Goal: Task Accomplishment & Management: Use online tool/utility

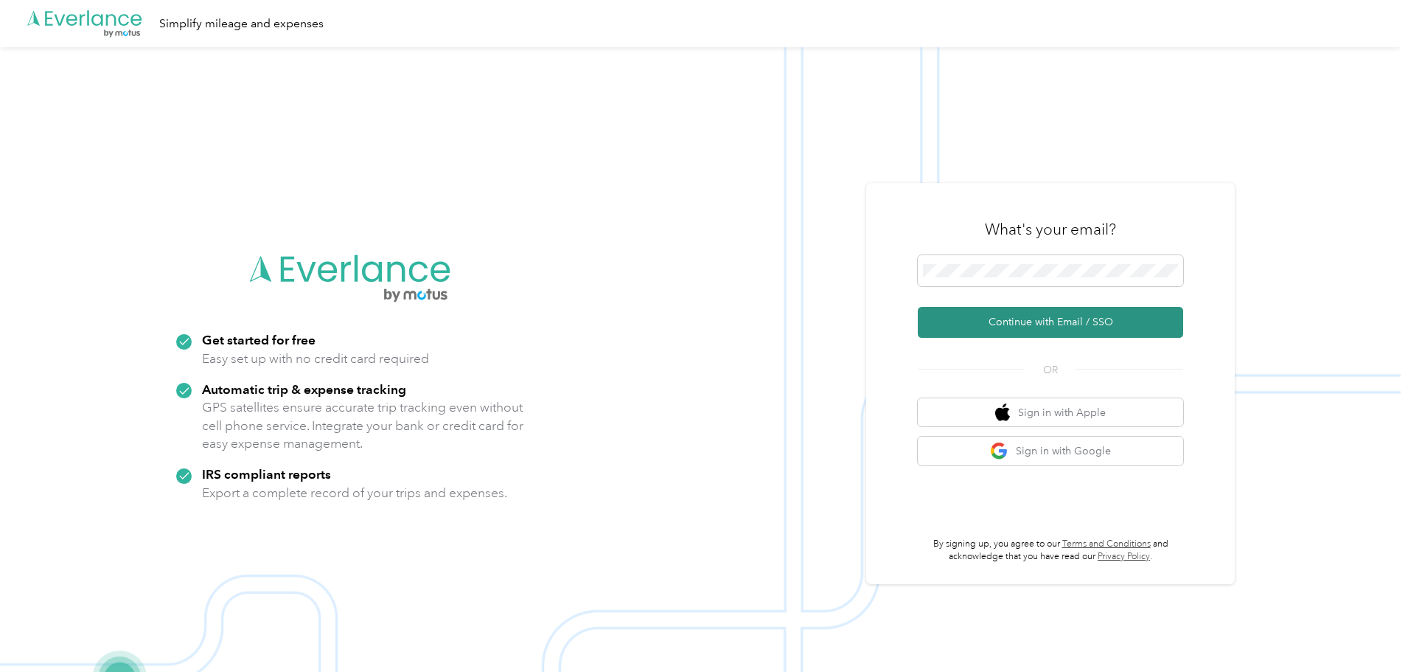
click at [1061, 323] on button "Continue with Email / SSO" at bounding box center [1050, 322] width 265 height 31
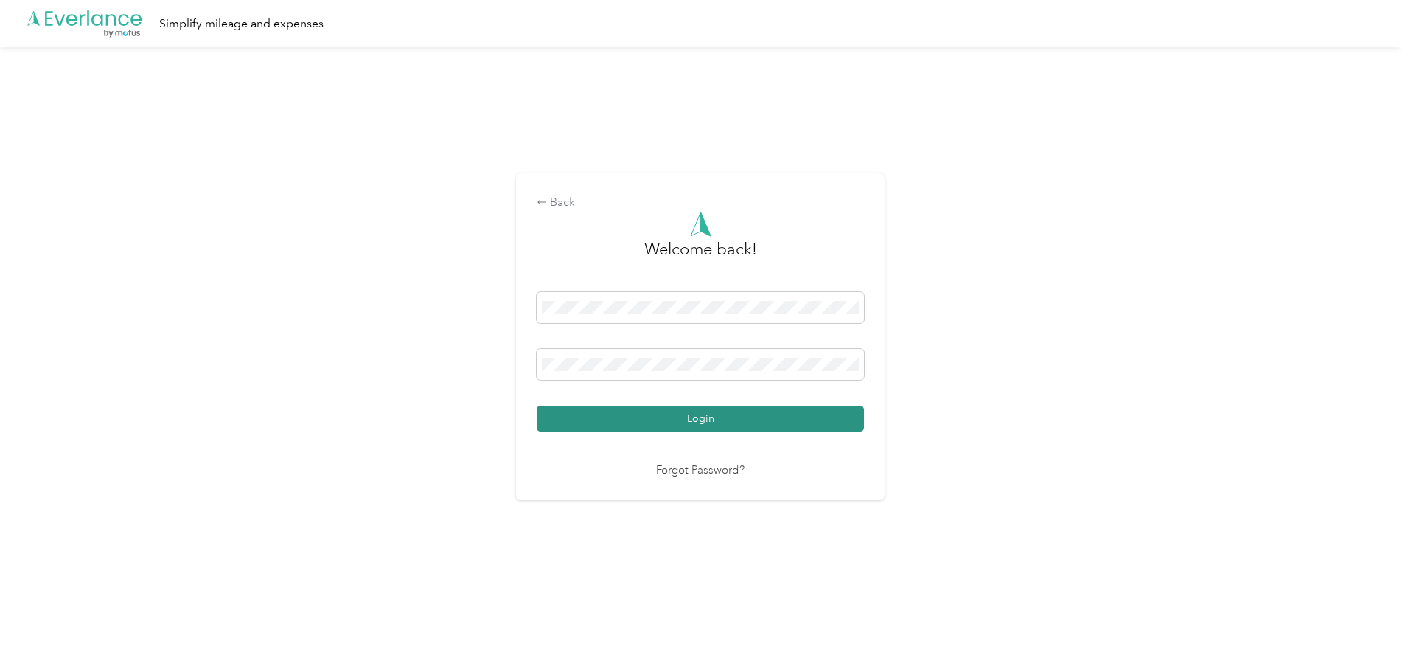
click at [713, 428] on button "Login" at bounding box center [700, 419] width 327 height 26
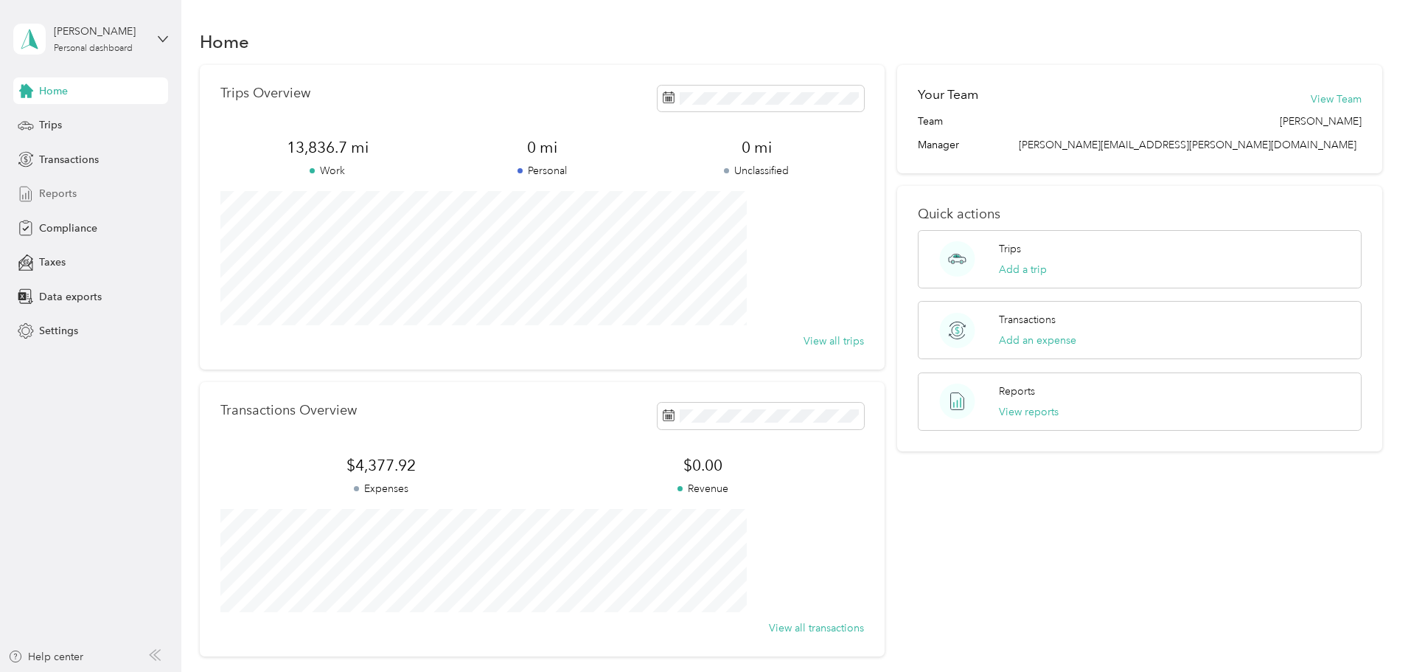
click at [62, 194] on span "Reports" at bounding box center [58, 193] width 38 height 15
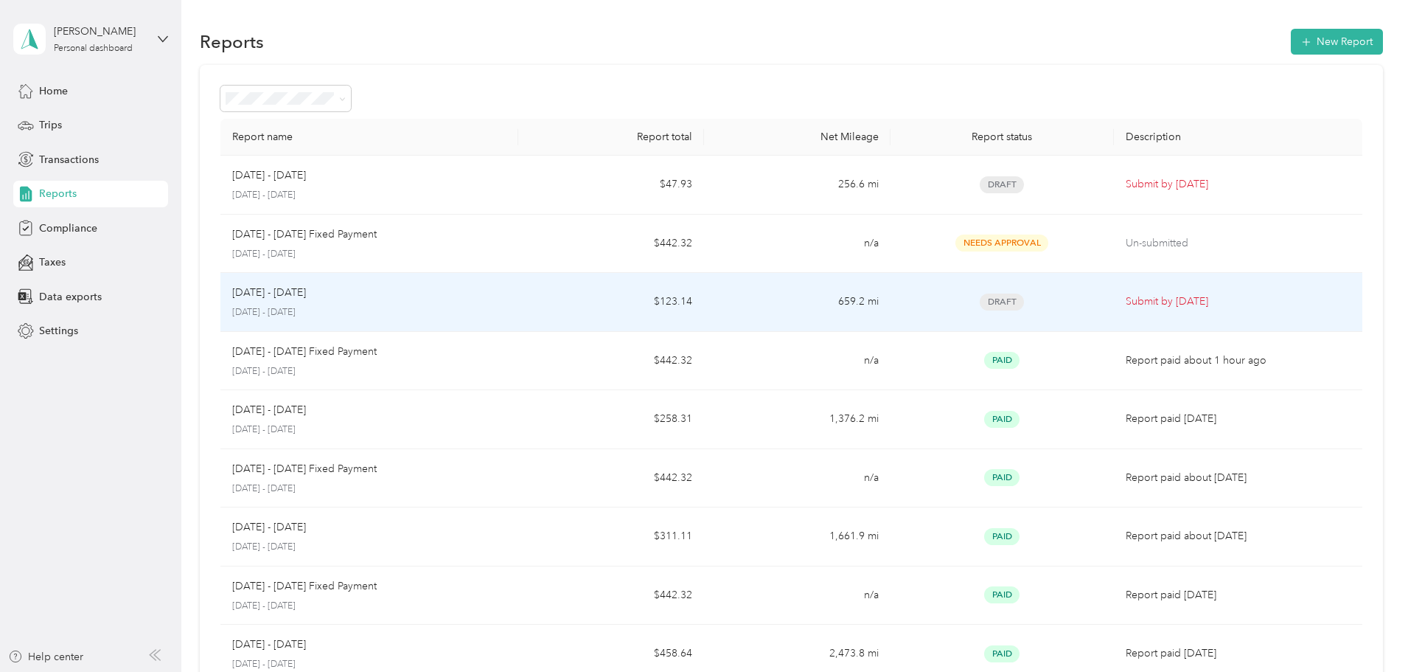
click at [423, 303] on div "[DATE] - [DATE] [DATE] - [DATE]" at bounding box center [369, 302] width 274 height 35
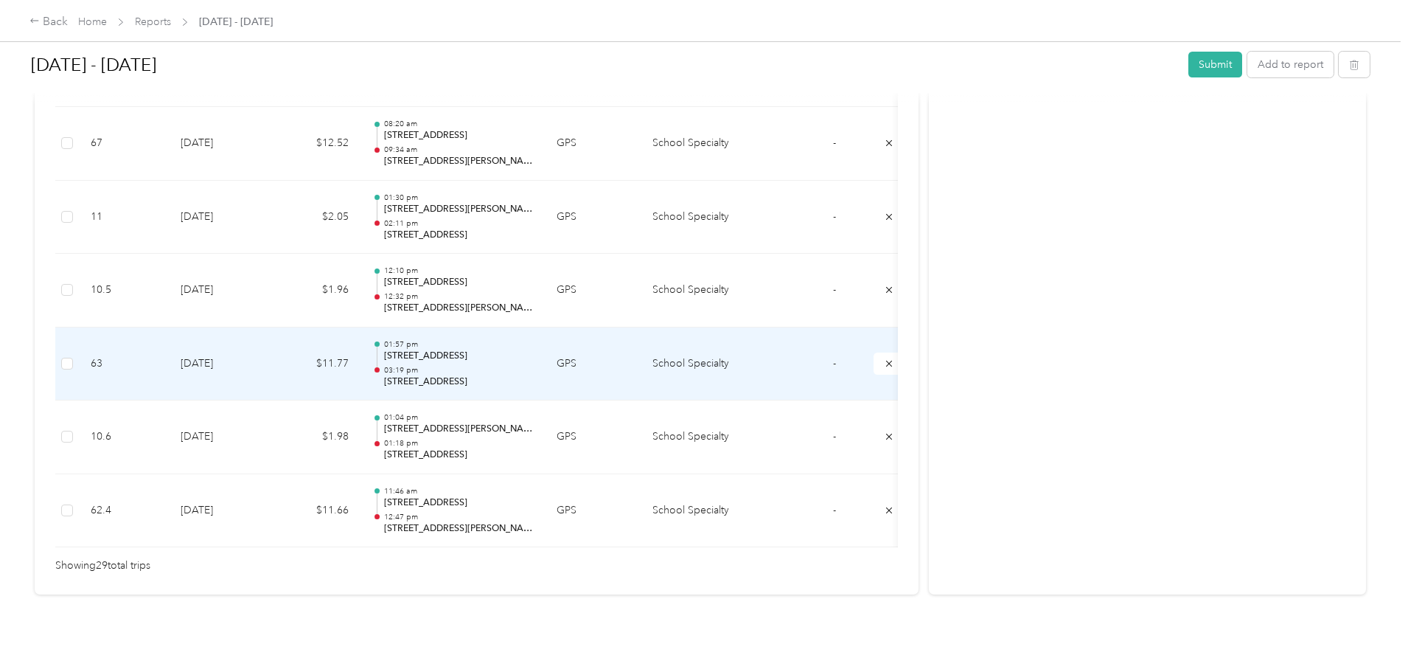
scroll to position [2088, 0]
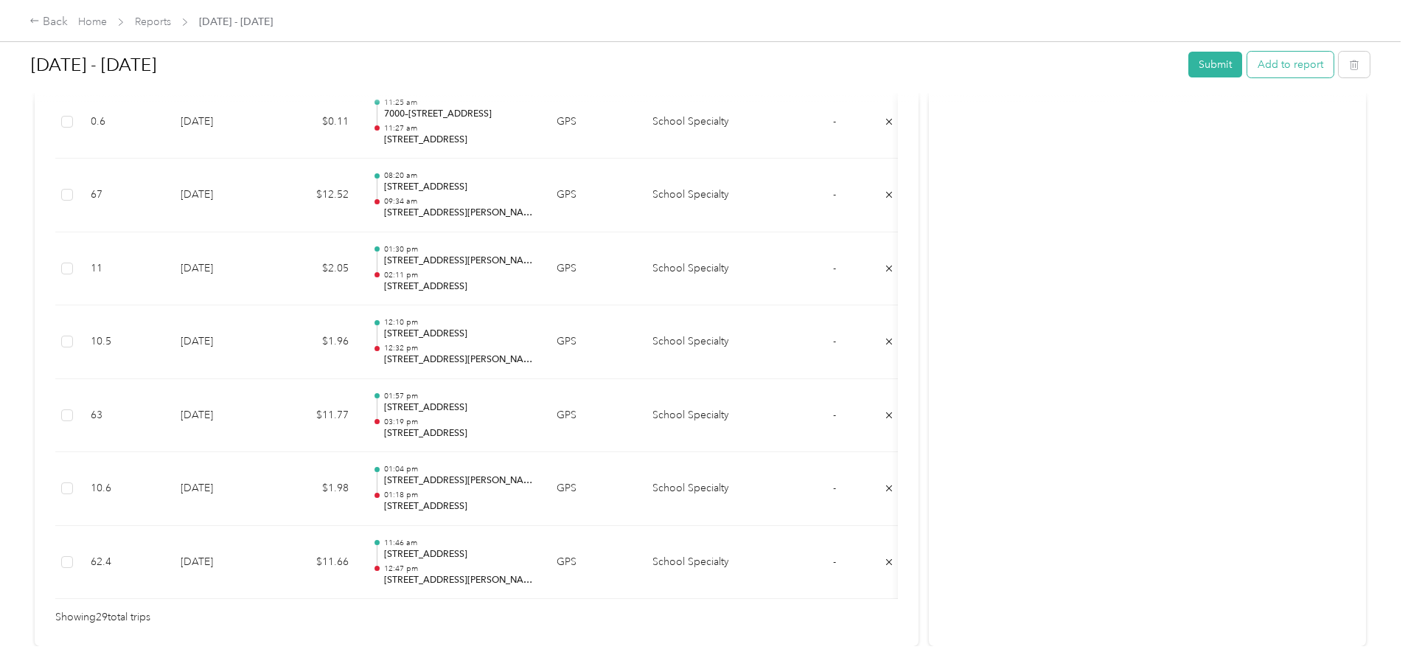
click at [1248, 65] on button "Add to report" at bounding box center [1291, 65] width 86 height 26
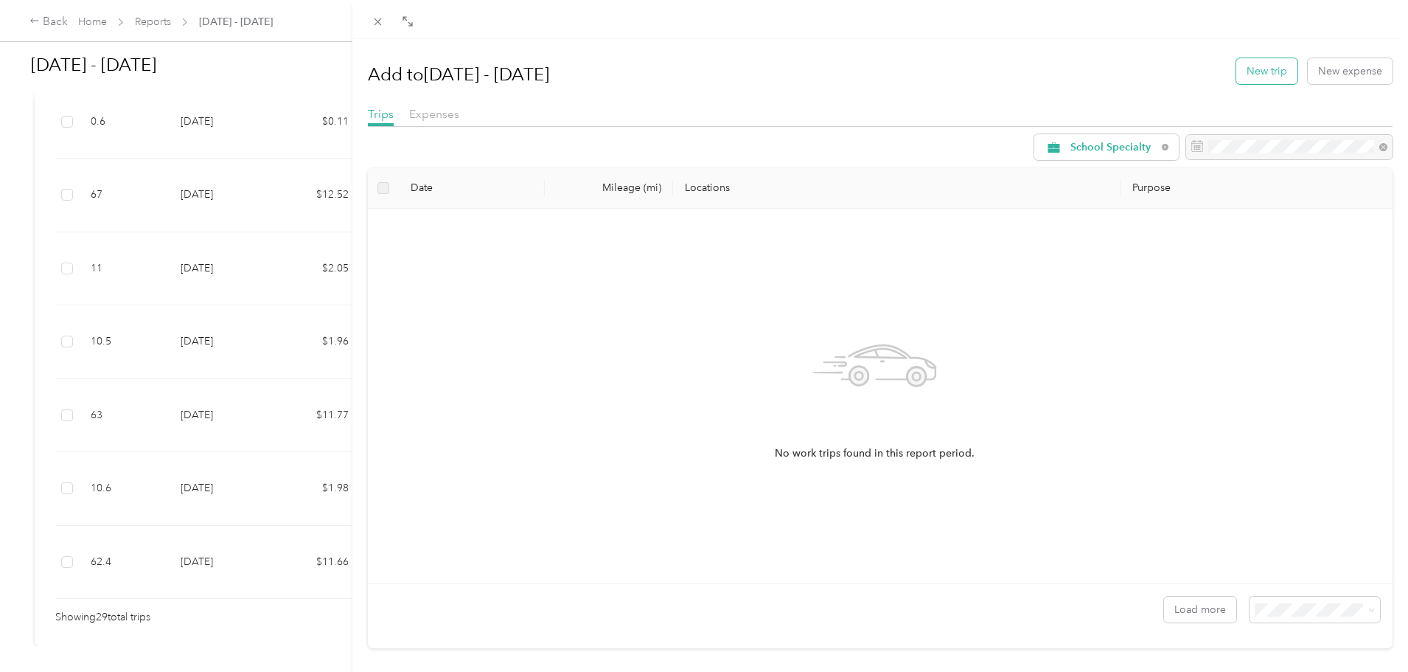
click at [1262, 69] on button "New trip" at bounding box center [1267, 71] width 61 height 26
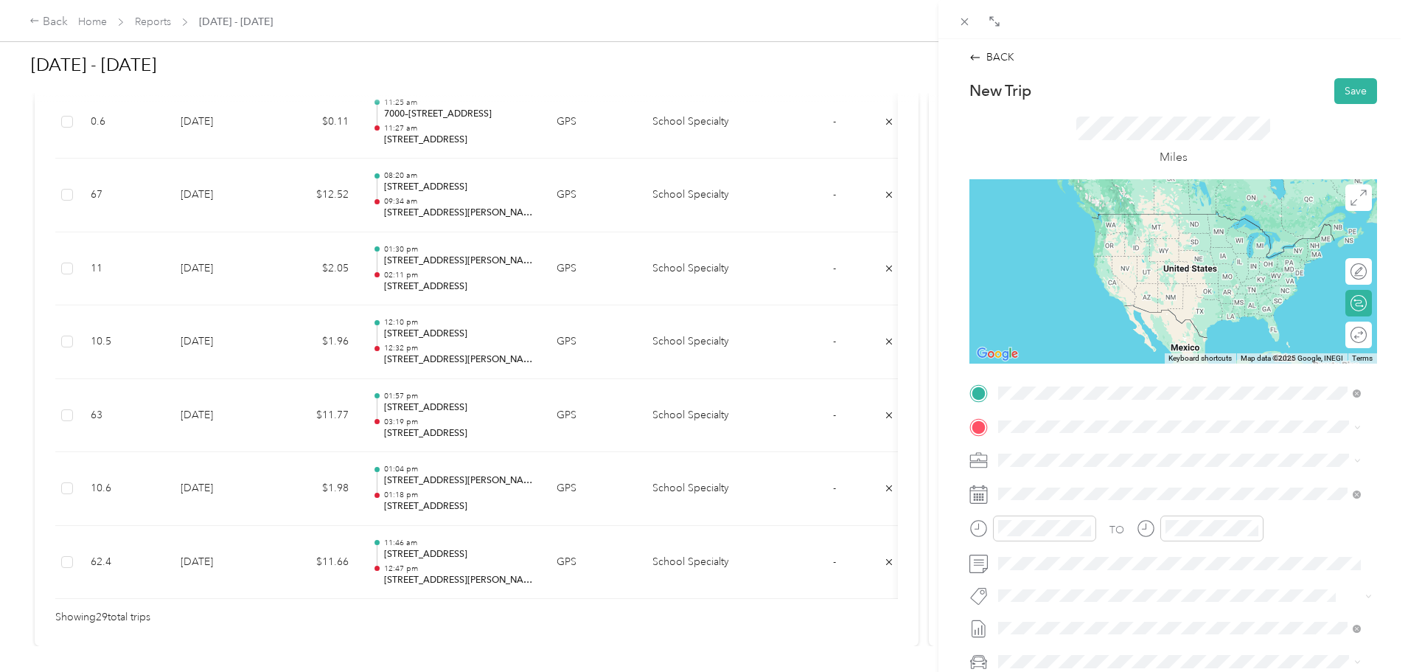
click at [1106, 453] on span "[STREET_ADDRESS][US_STATE]" at bounding box center [1099, 445] width 147 height 13
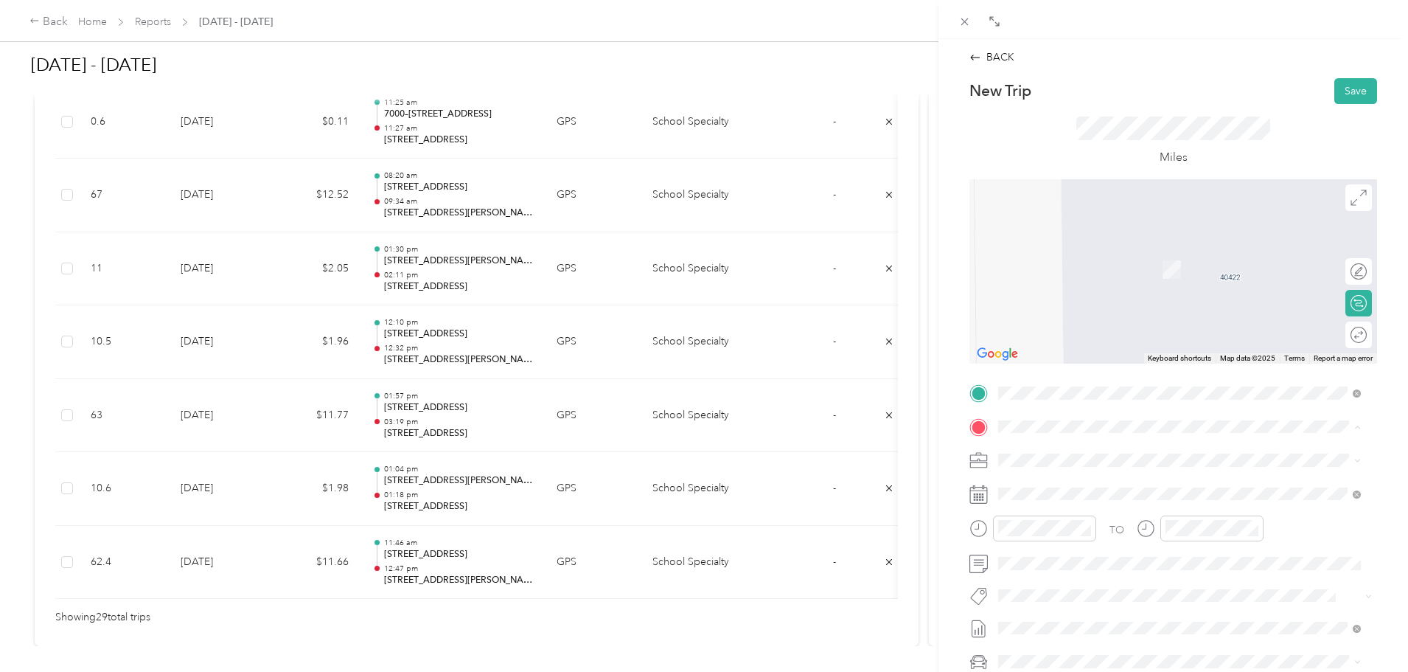
click at [1047, 479] on span "[STREET_ADDRESS][PERSON_NAME][US_STATE]" at bounding box center [1140, 479] width 229 height 13
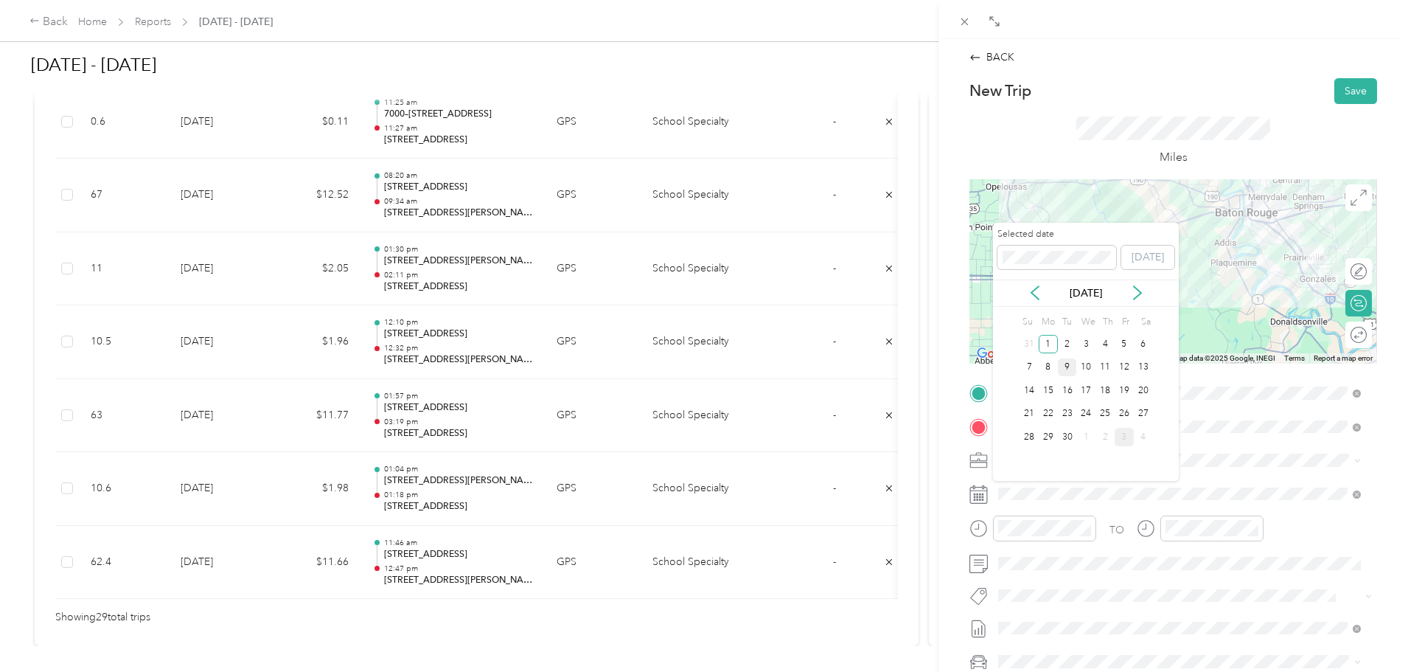
click at [1068, 362] on div "9" at bounding box center [1067, 367] width 19 height 18
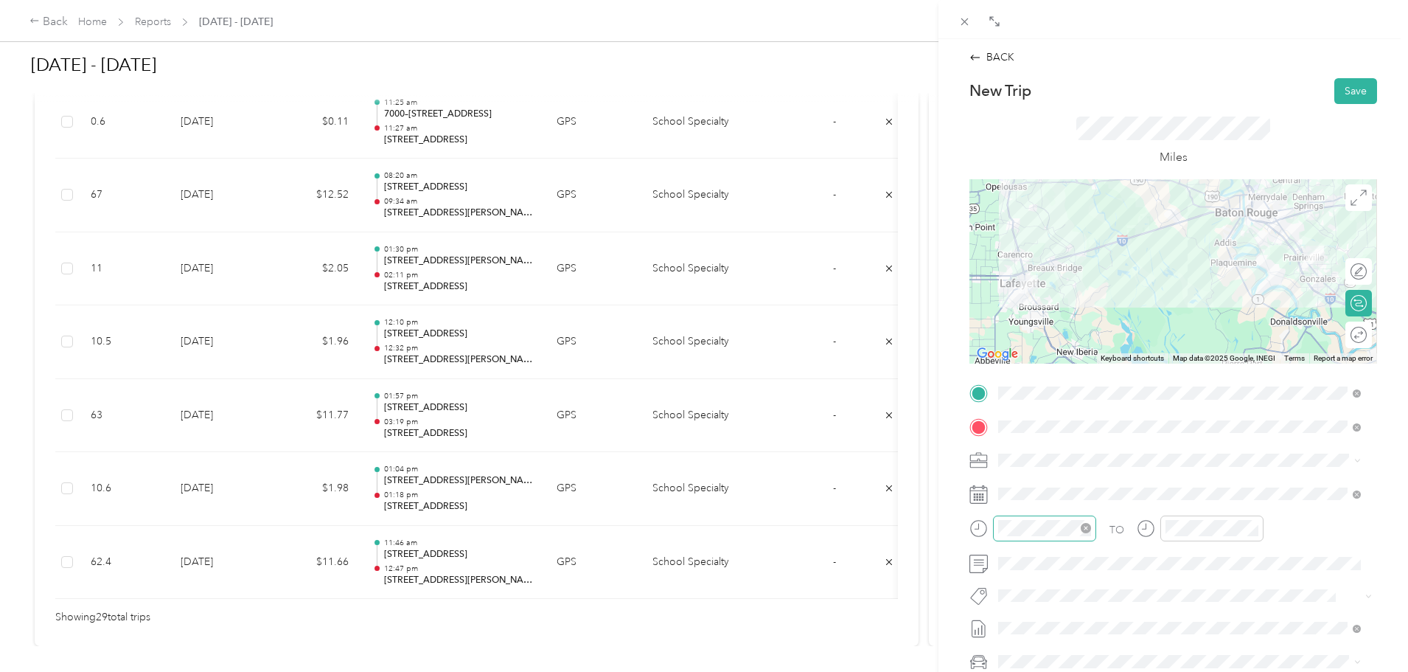
click at [1083, 523] on icon "close-circle" at bounding box center [1086, 528] width 10 height 10
click at [1254, 529] on icon "close-circle" at bounding box center [1253, 528] width 10 height 10
click at [1341, 93] on button "Save" at bounding box center [1356, 91] width 43 height 26
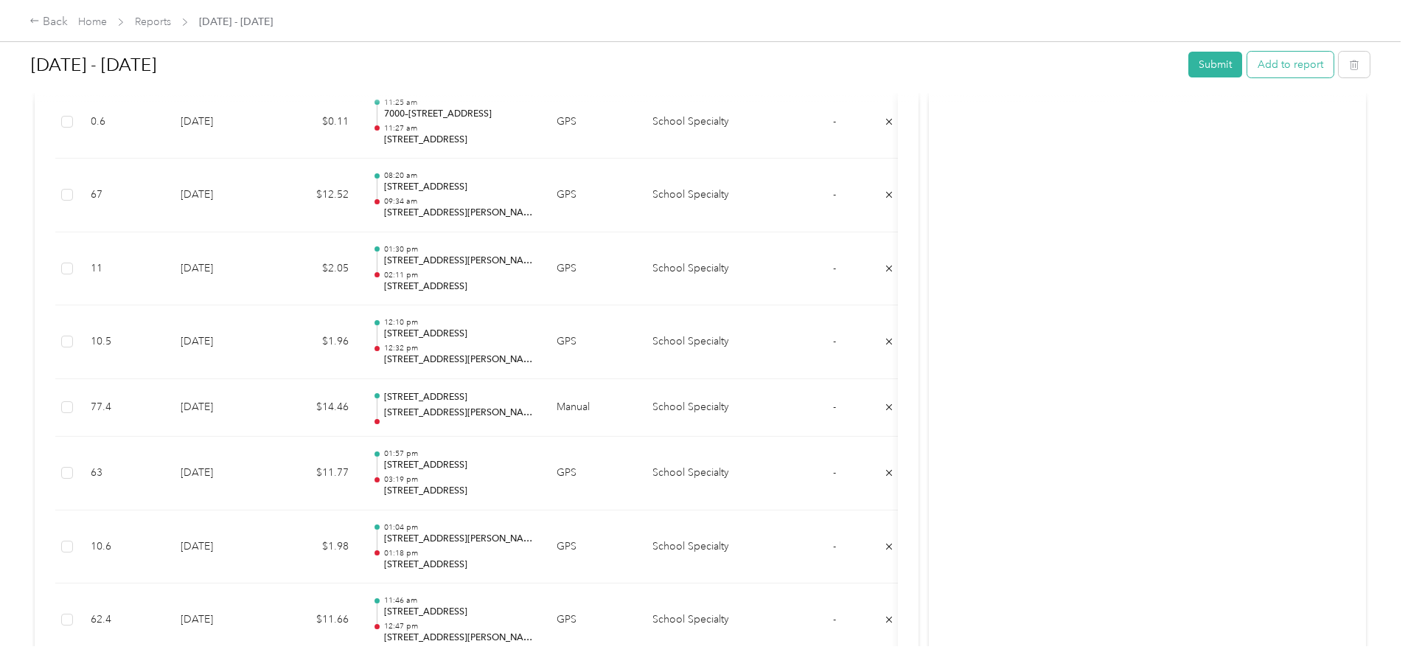
click at [1248, 60] on button "Add to report" at bounding box center [1291, 65] width 86 height 26
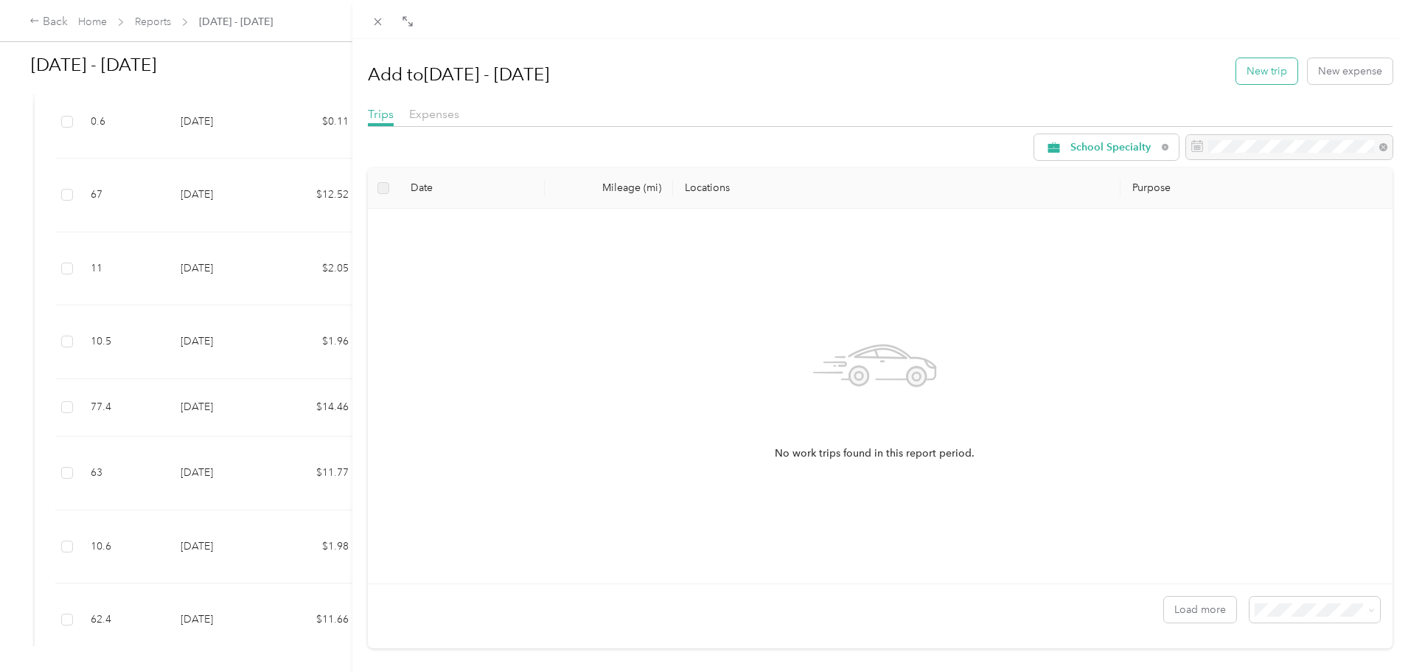
click at [1242, 70] on button "New trip" at bounding box center [1267, 71] width 61 height 26
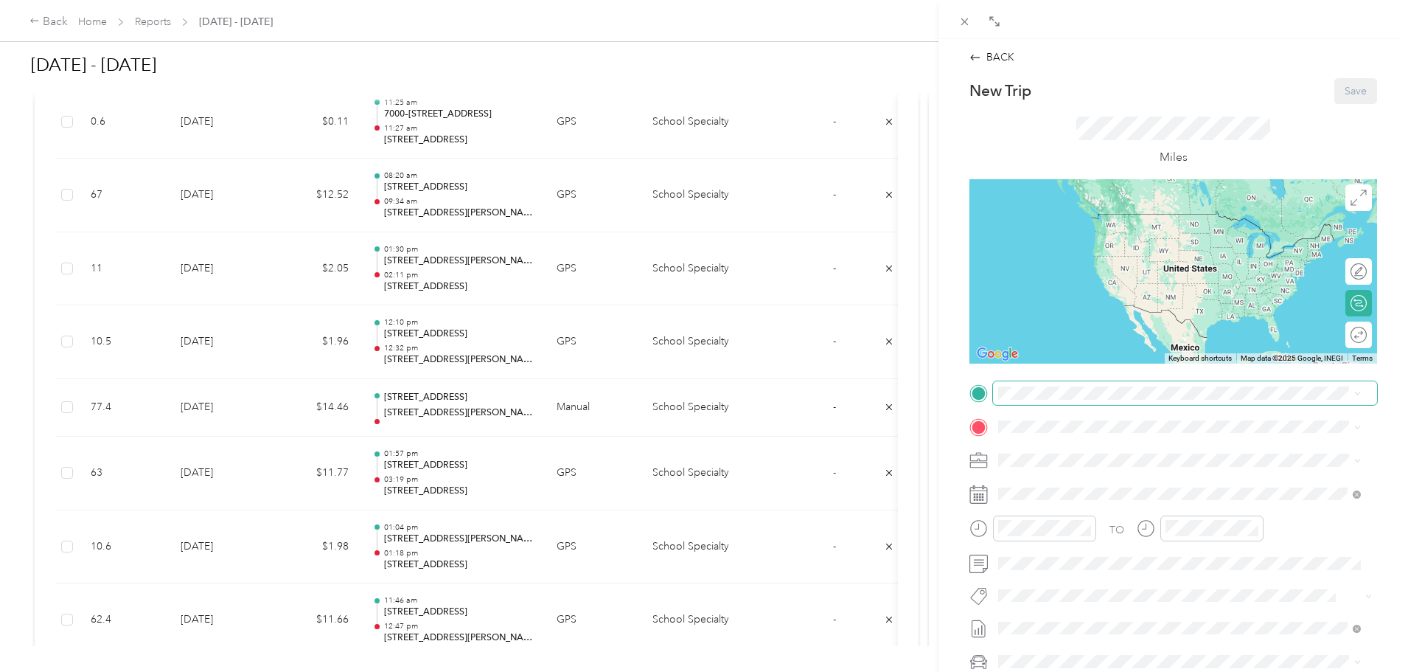
click at [1016, 383] on span at bounding box center [1185, 393] width 384 height 24
click at [1045, 451] on span "[STREET_ADDRESS][PERSON_NAME][US_STATE]" at bounding box center [1140, 445] width 229 height 13
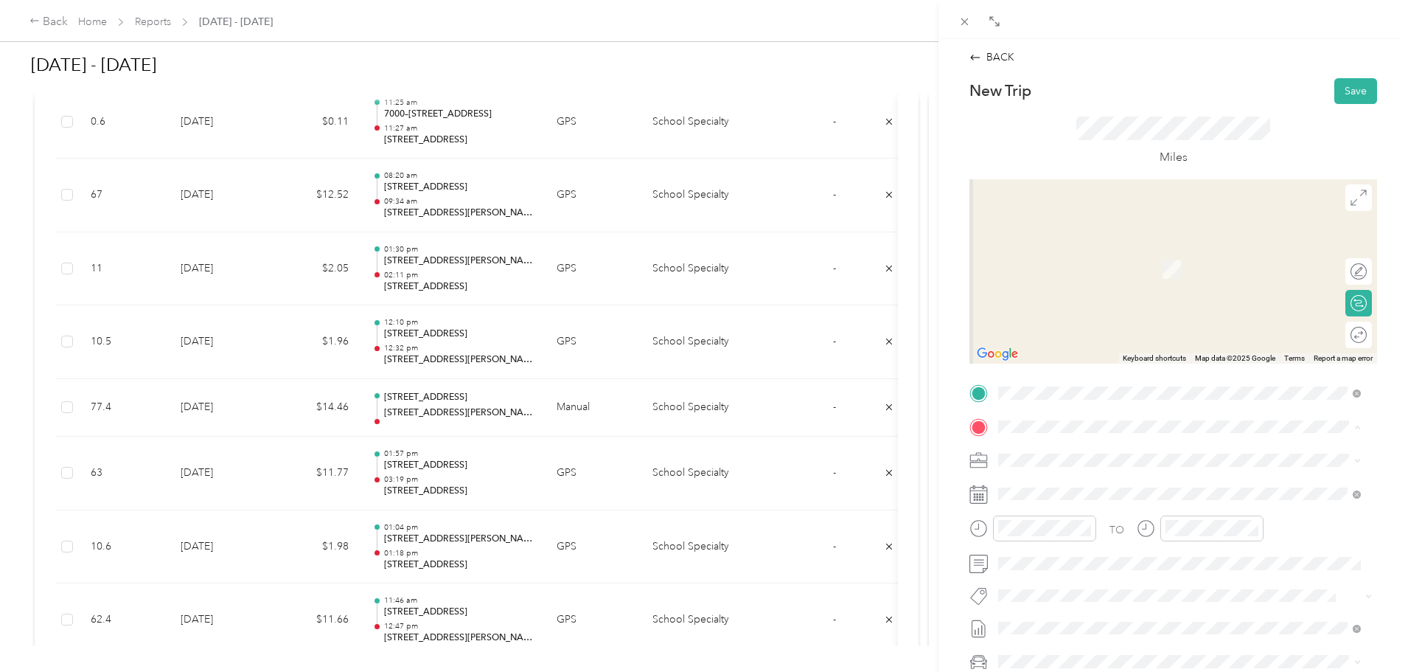
click at [1049, 487] on span "[STREET_ADDRESS][PERSON_NAME][US_STATE]" at bounding box center [1140, 479] width 229 height 13
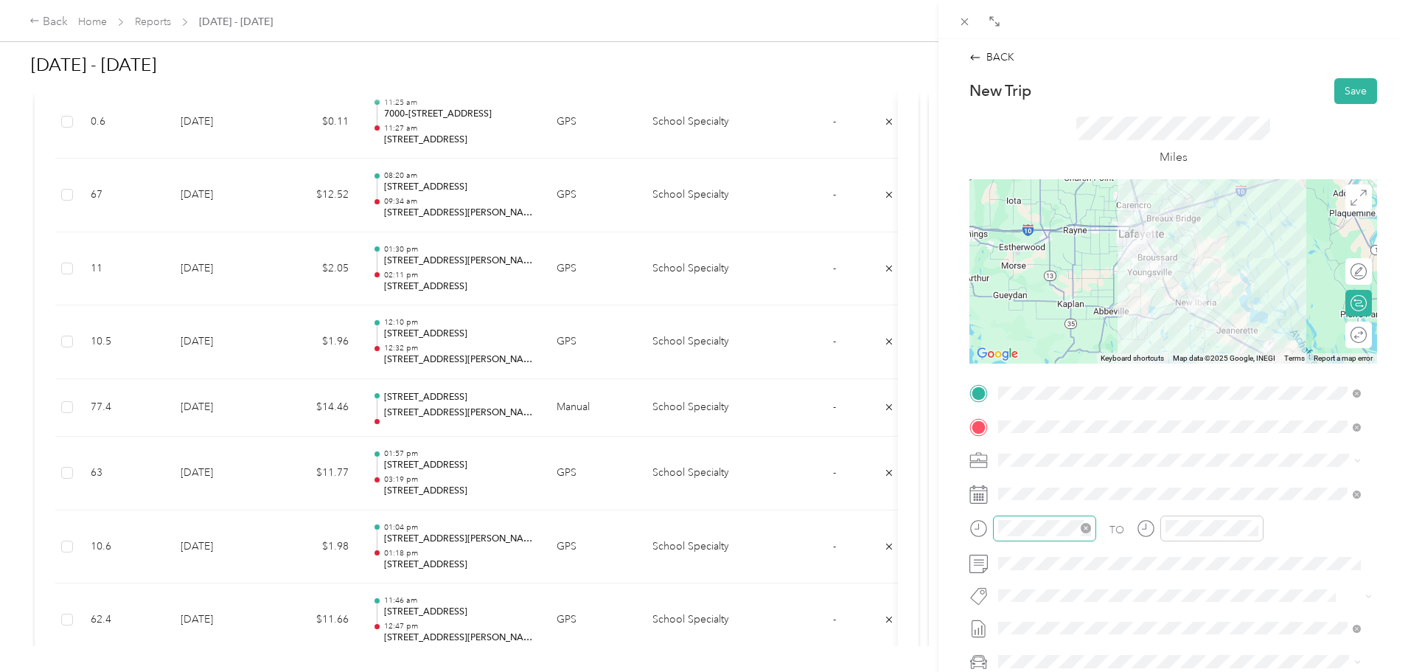
click at [1088, 529] on icon "close-circle" at bounding box center [1086, 528] width 10 height 10
click at [1252, 527] on icon "close-circle" at bounding box center [1253, 528] width 10 height 10
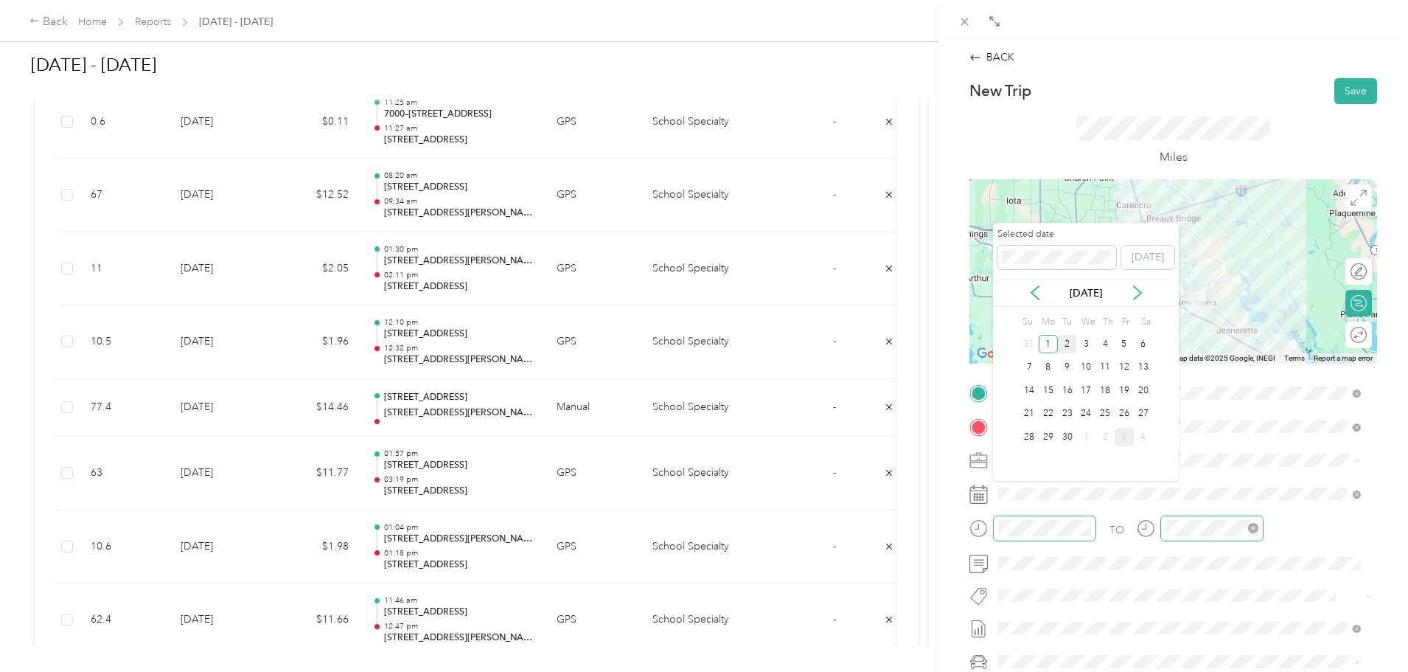
click at [1067, 349] on div "2" at bounding box center [1067, 344] width 19 height 18
click at [1066, 361] on div "9" at bounding box center [1067, 367] width 19 height 18
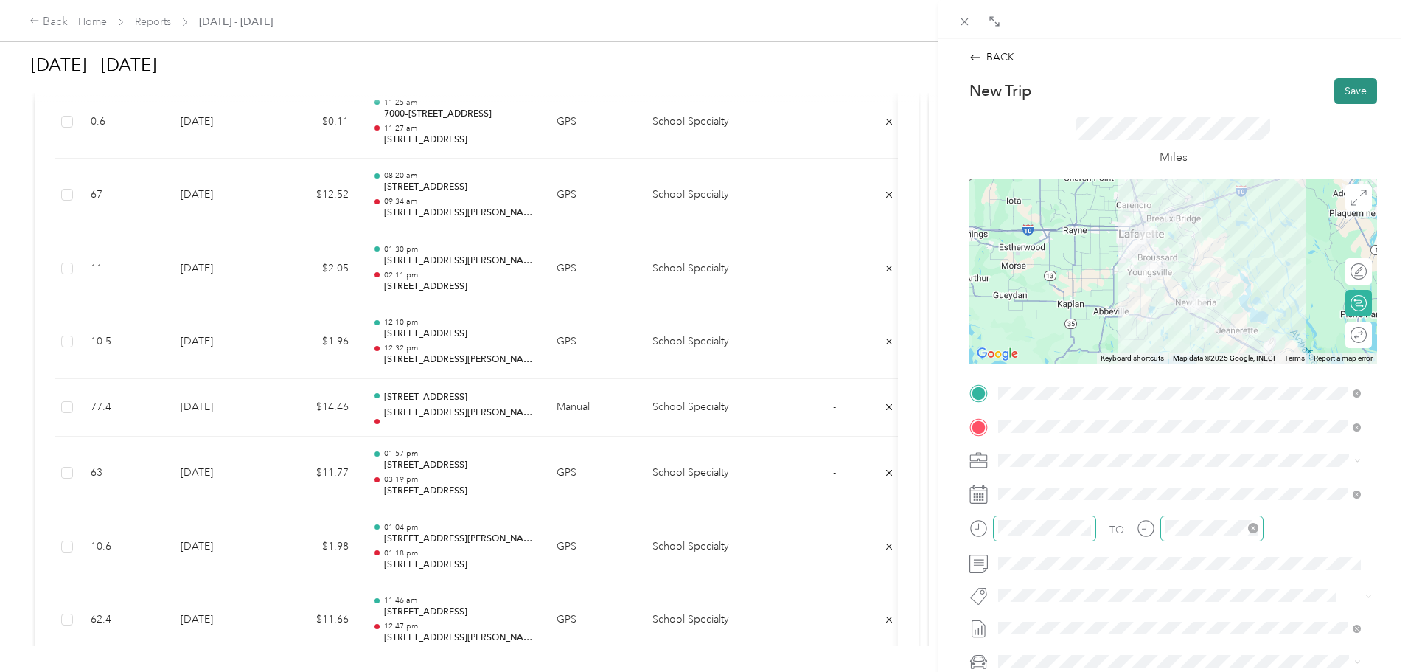
click at [1344, 87] on button "Save" at bounding box center [1356, 91] width 43 height 26
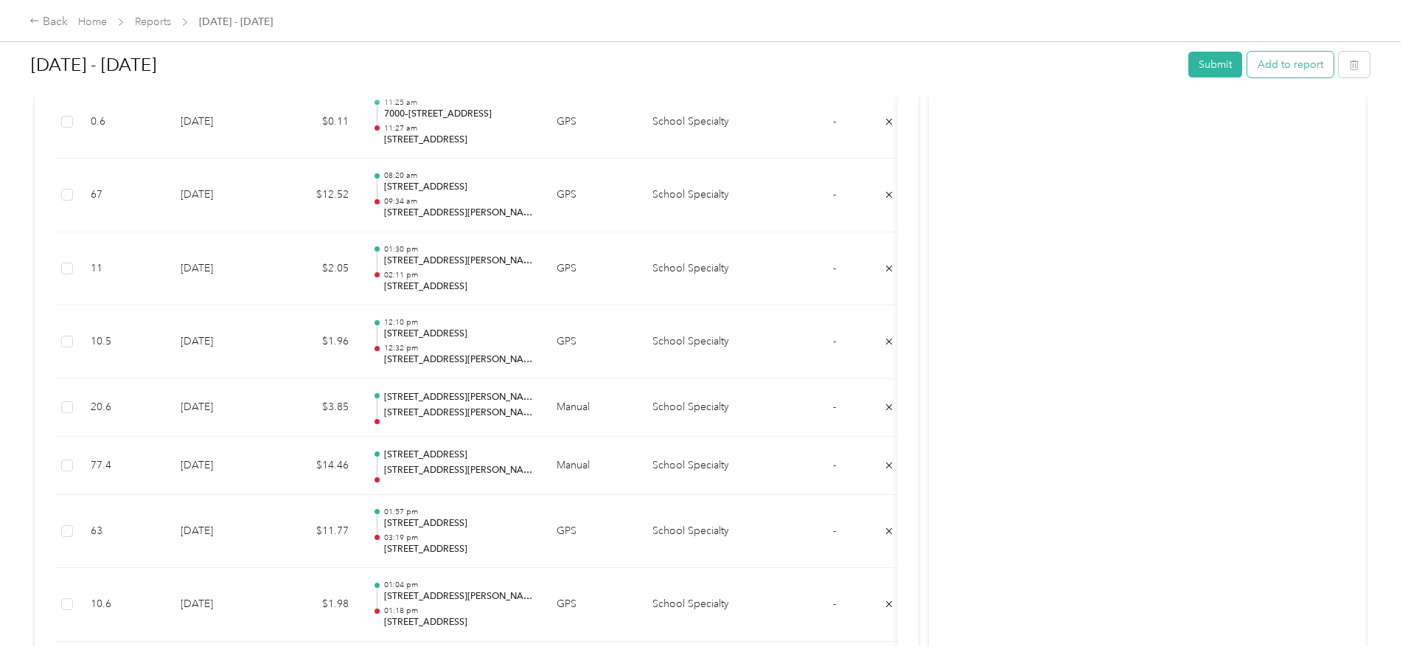
click at [1248, 63] on button "Add to report" at bounding box center [1291, 65] width 86 height 26
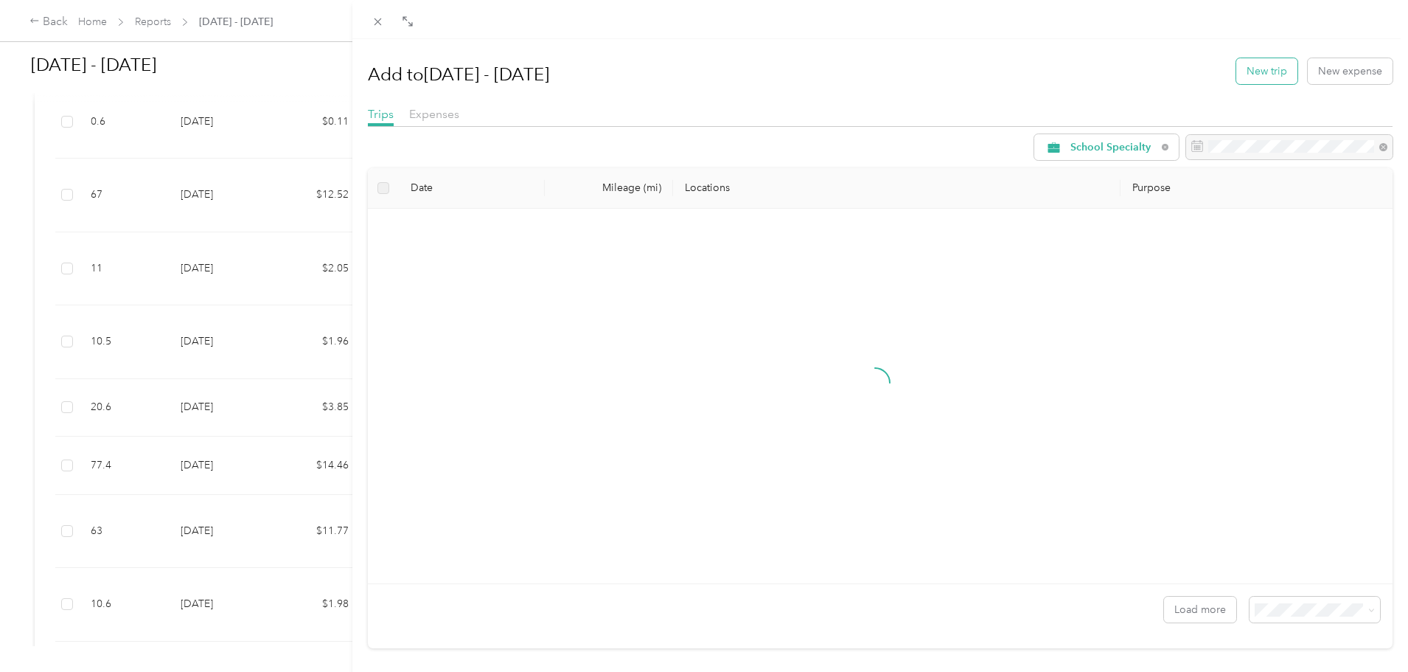
click at [1257, 72] on button "New trip" at bounding box center [1267, 71] width 61 height 26
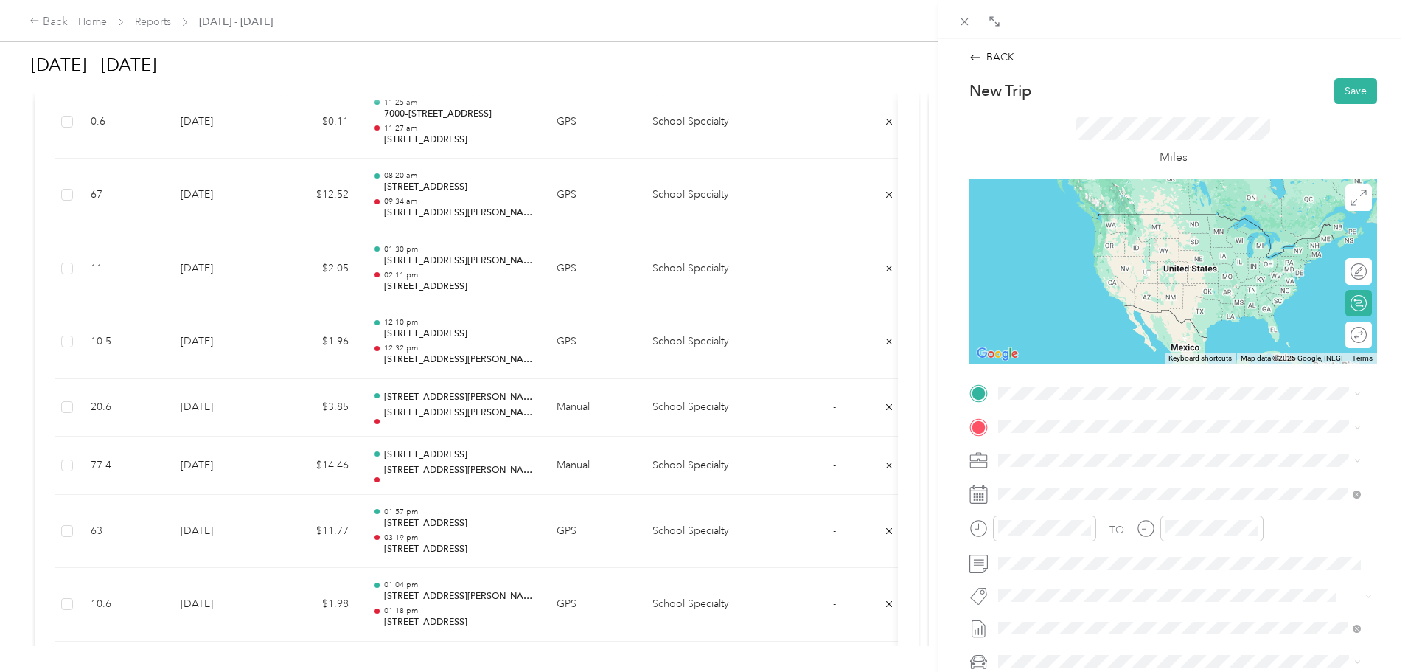
click at [1070, 451] on span "[STREET_ADDRESS][PERSON_NAME][US_STATE]" at bounding box center [1140, 444] width 229 height 13
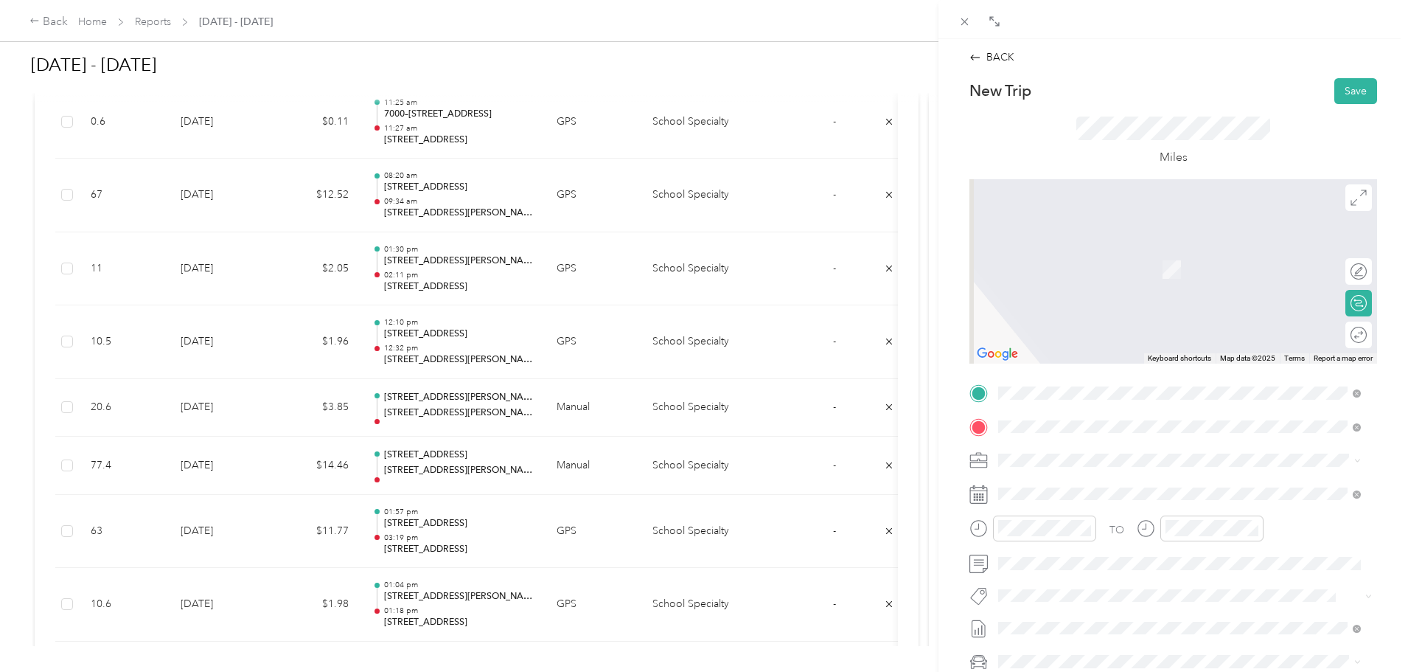
click at [1083, 470] on li "[STREET_ADDRESS][US_STATE]" at bounding box center [1179, 480] width 373 height 30
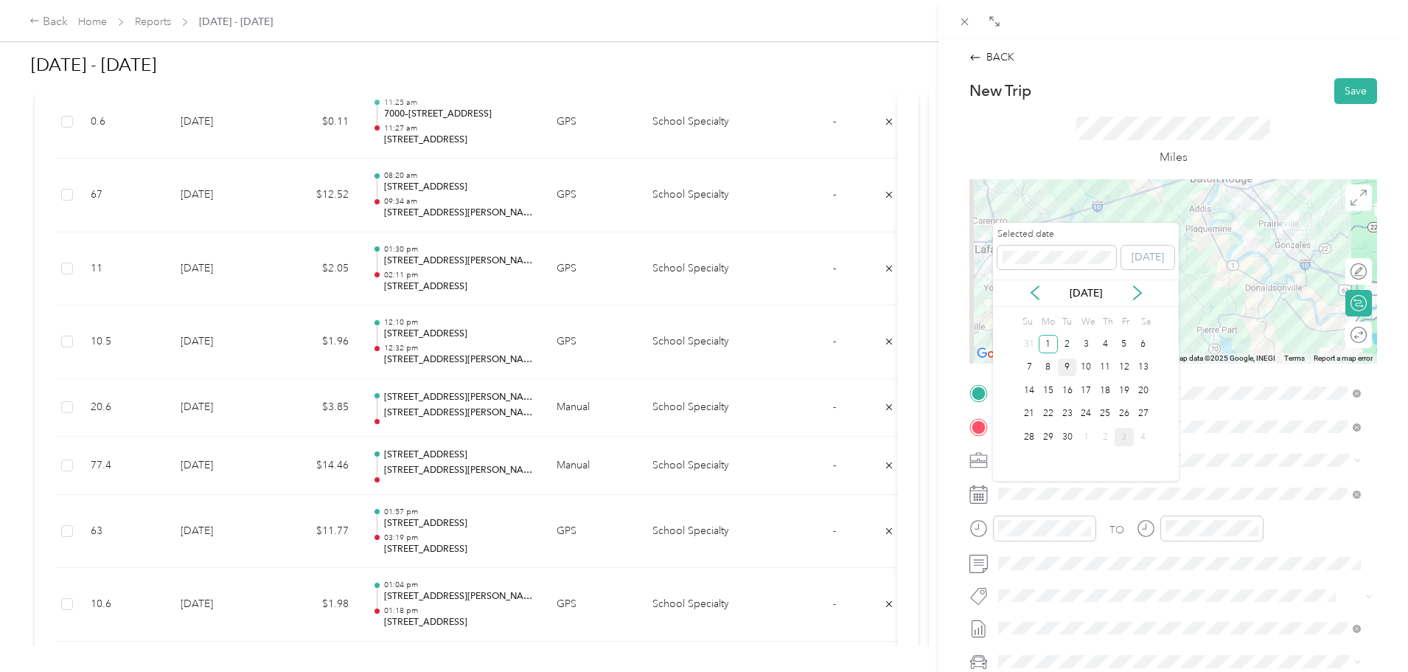
click at [1066, 361] on div "9" at bounding box center [1067, 367] width 19 height 18
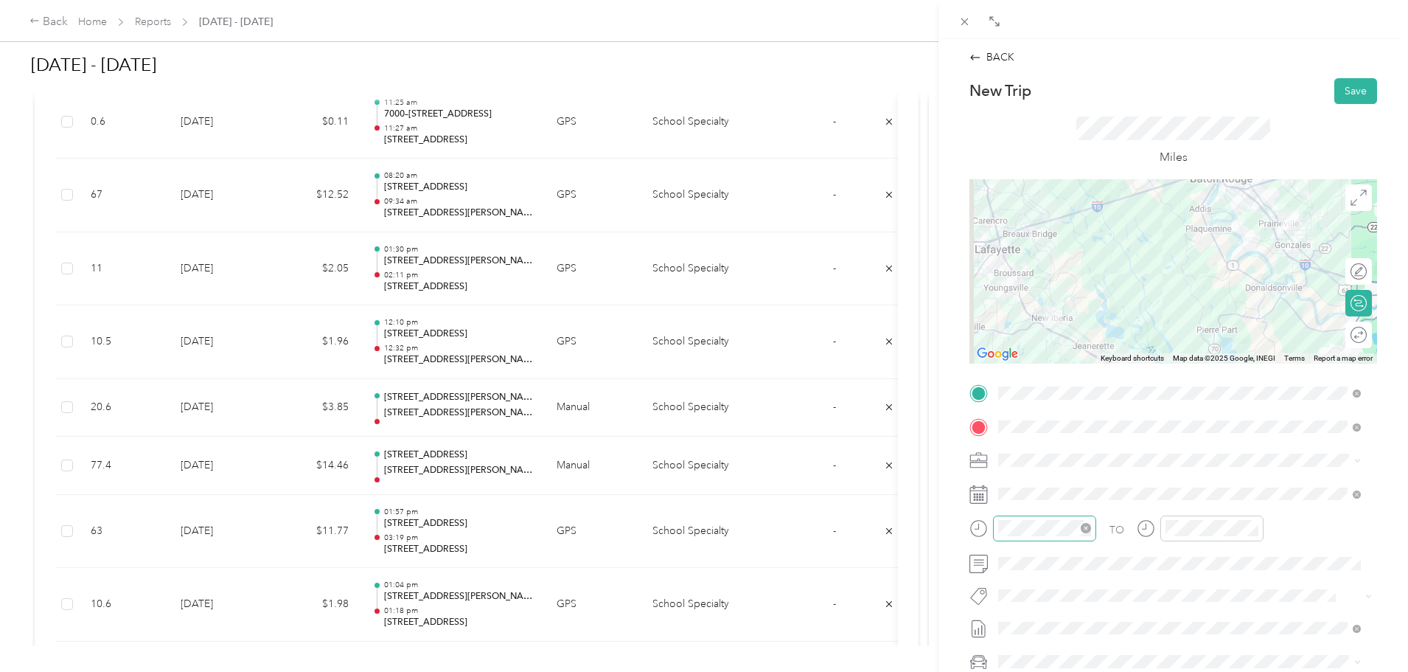
click at [1088, 527] on icon "close-circle" at bounding box center [1086, 528] width 10 height 10
click at [1251, 527] on icon "close-circle" at bounding box center [1253, 528] width 10 height 10
click at [1346, 90] on button "Save" at bounding box center [1356, 91] width 43 height 26
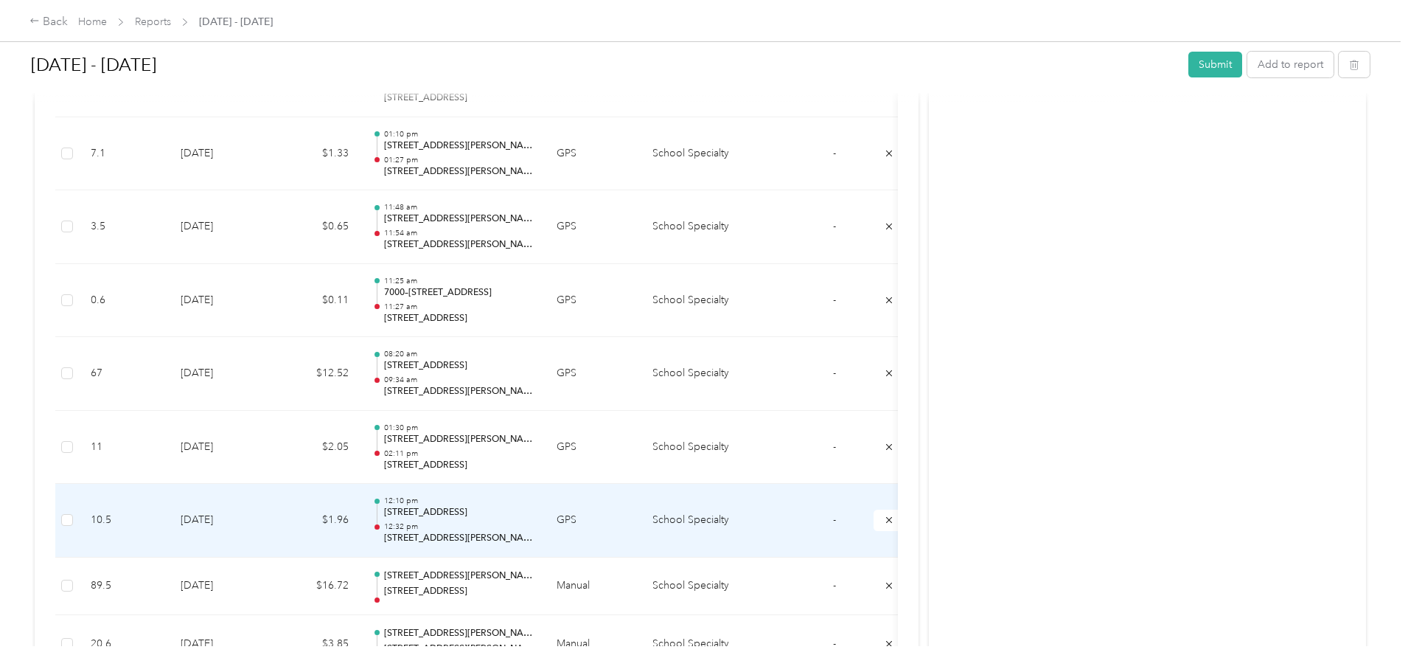
scroll to position [1867, 0]
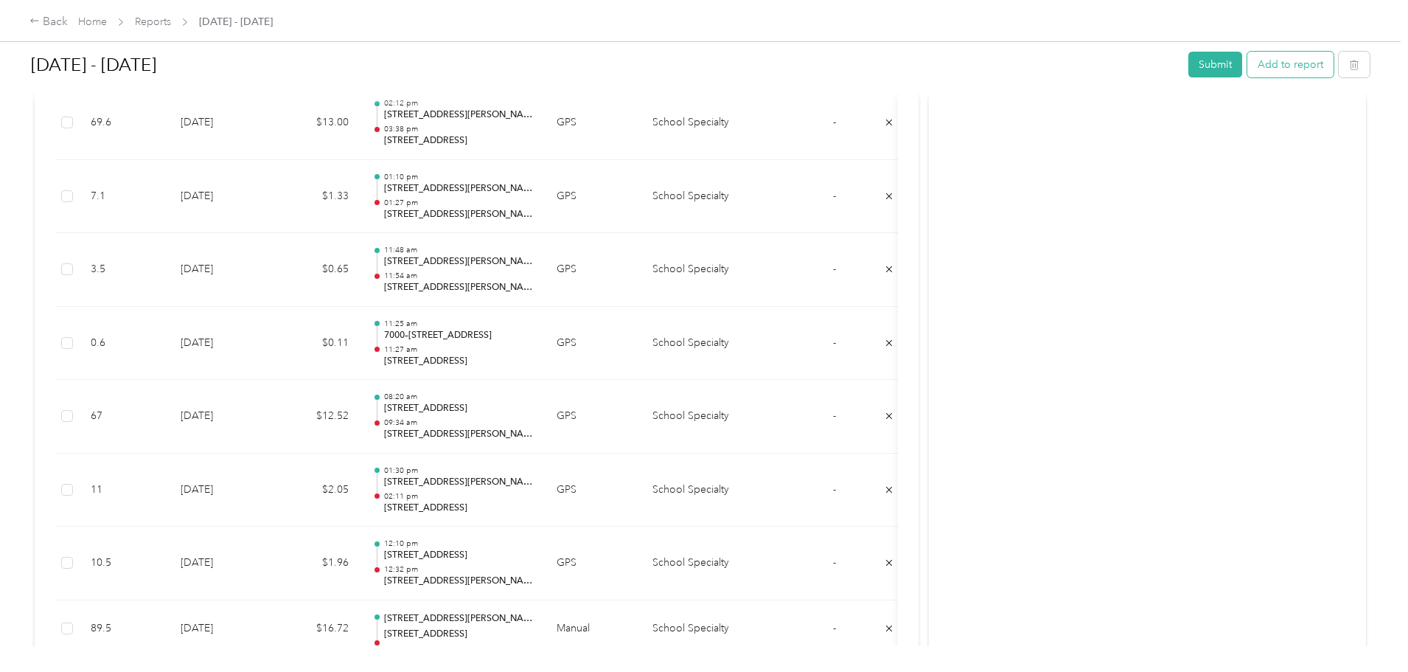
click at [1248, 67] on button "Add to report" at bounding box center [1291, 65] width 86 height 26
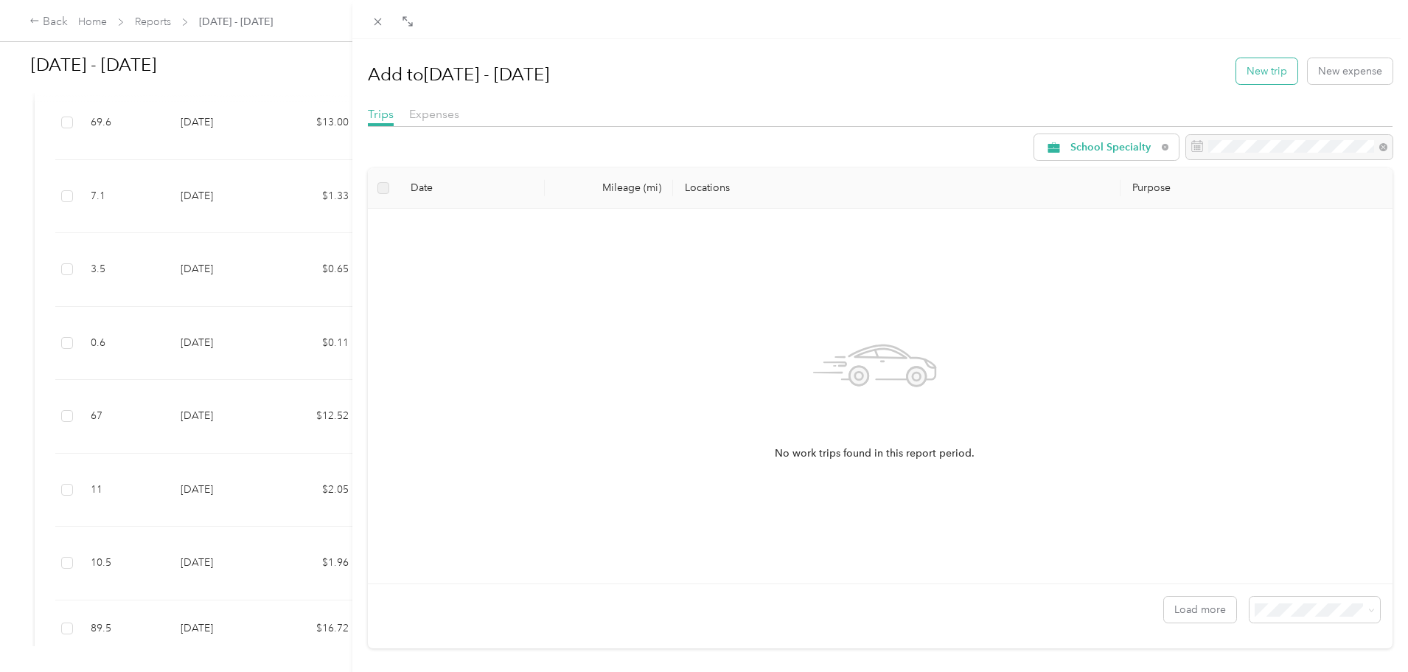
click at [1247, 71] on button "New trip" at bounding box center [1267, 71] width 61 height 26
